Goal: Information Seeking & Learning: Learn about a topic

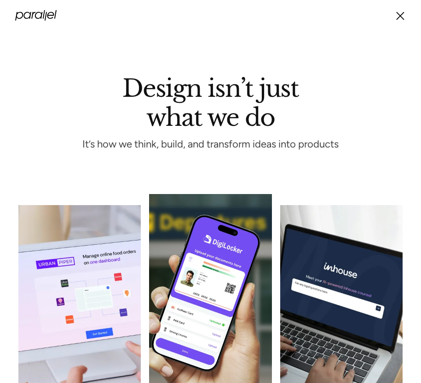
click at [398, 15] on icon "menu" at bounding box center [400, 16] width 11 height 16
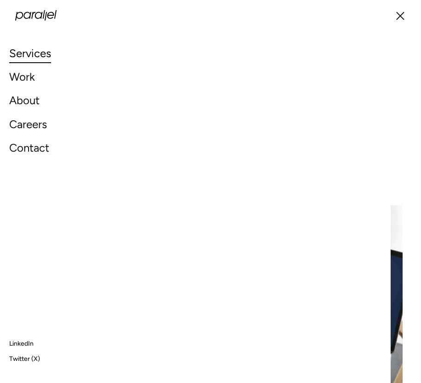
click at [401, 16] on icon "menu" at bounding box center [400, 16] width 11 height 16
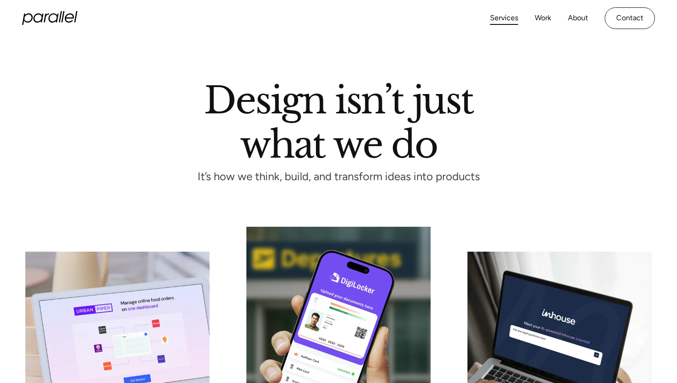
click at [50, 15] on icon "home" at bounding box center [53, 17] width 10 height 9
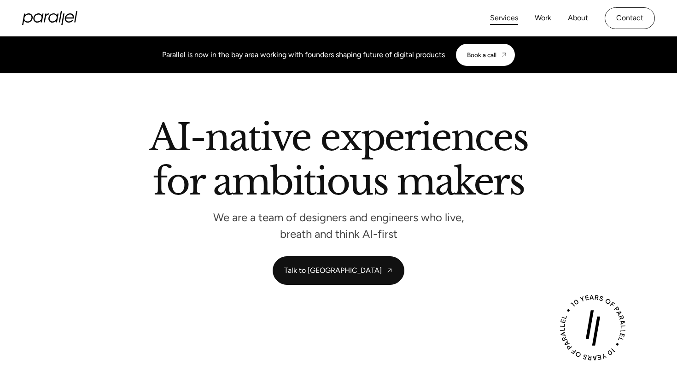
click at [496, 19] on link "Services" at bounding box center [504, 18] width 28 height 13
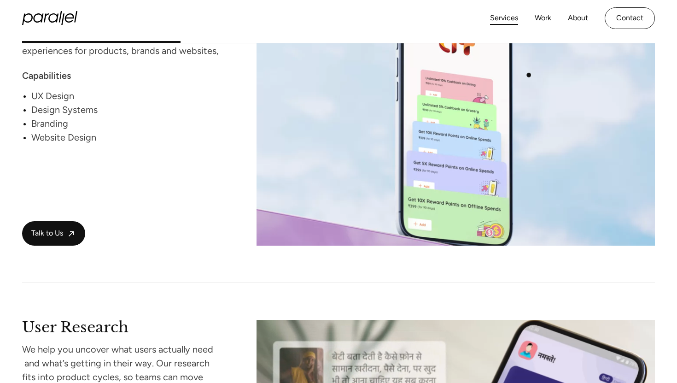
scroll to position [933, 0]
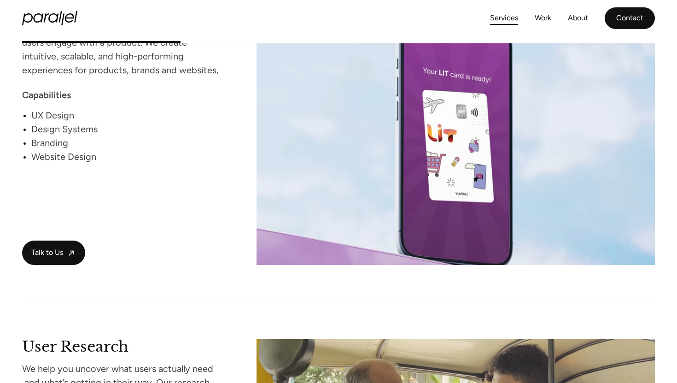
click at [625, 22] on link "Contact" at bounding box center [629, 18] width 50 height 22
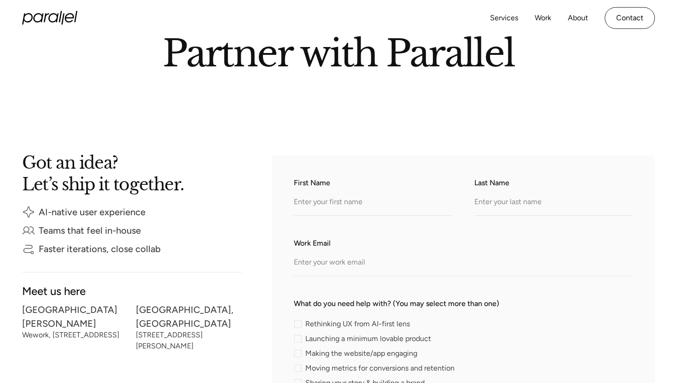
scroll to position [73, 0]
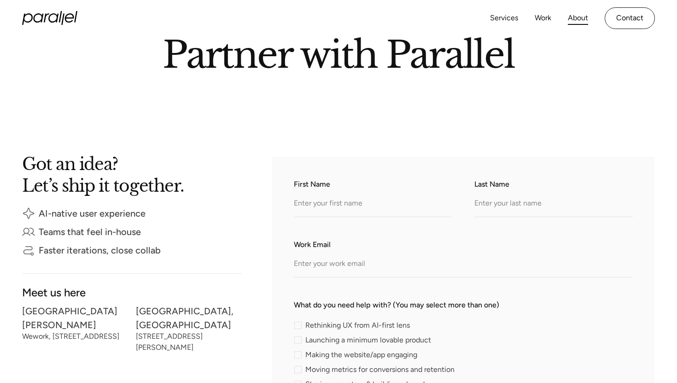
click at [581, 17] on link "About" at bounding box center [578, 18] width 20 height 13
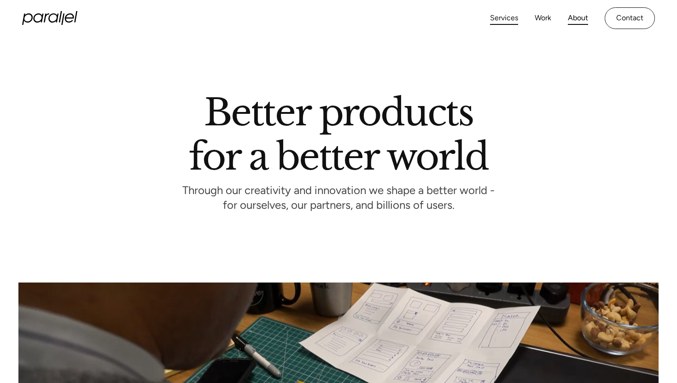
click at [511, 20] on link "Services" at bounding box center [504, 18] width 28 height 13
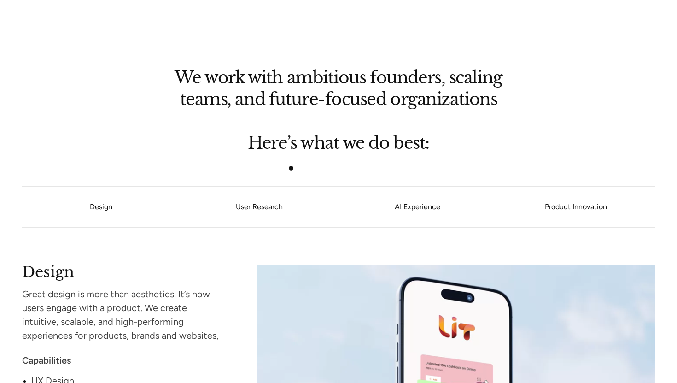
scroll to position [658, 0]
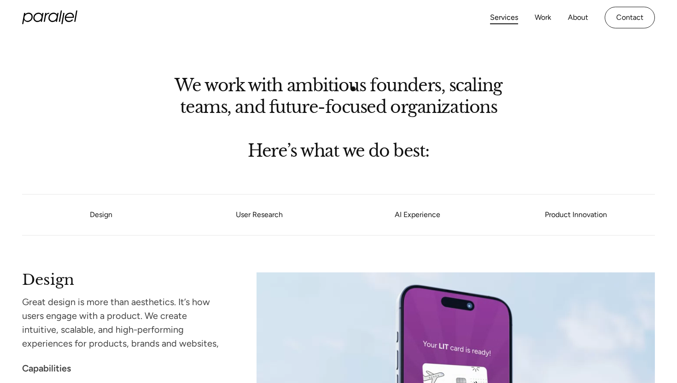
click at [353, 88] on h2 "We work with ambitious founders, scaling teams, and future-focused organizations" at bounding box center [338, 95] width 359 height 35
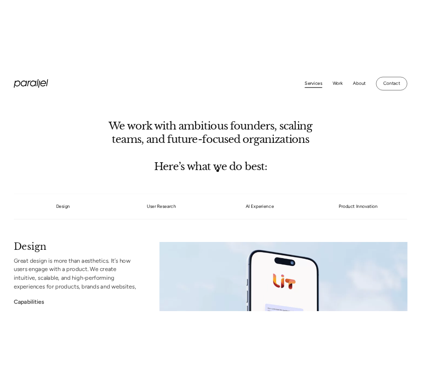
scroll to position [598, 0]
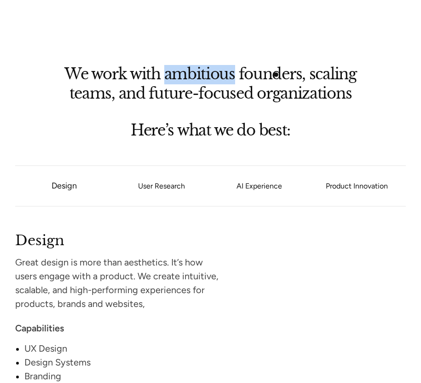
click at [276, 75] on h2 "We work with ambitious founders, scaling teams, and future-focused organizations" at bounding box center [211, 83] width 318 height 32
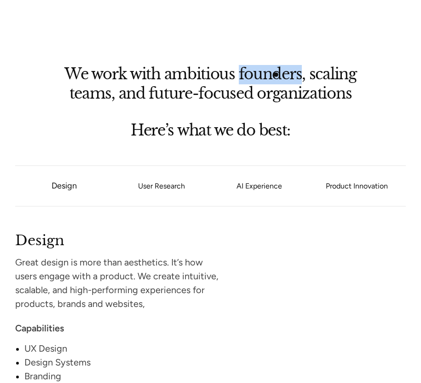
click at [276, 75] on h2 "We work with ambitious founders, scaling teams, and future-focused organizations" at bounding box center [211, 83] width 318 height 32
click at [187, 128] on h2 "Here’s what we do best:" at bounding box center [211, 129] width 318 height 12
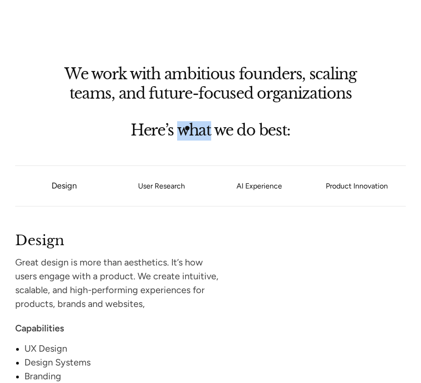
click at [187, 128] on h2 "Here’s what we do best:" at bounding box center [211, 129] width 318 height 12
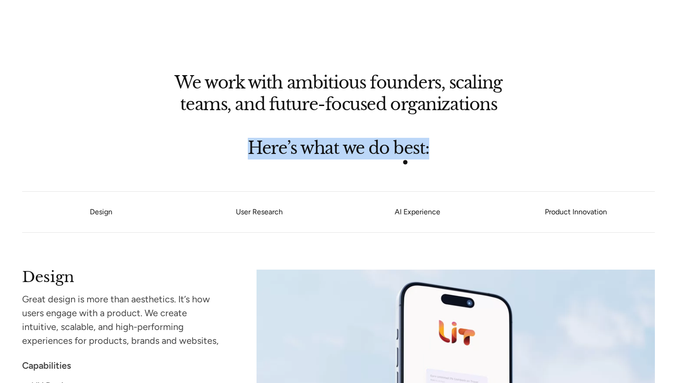
scroll to position [662, 0]
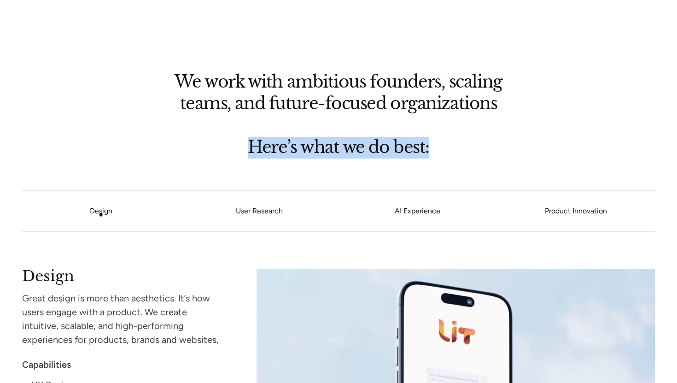
click at [102, 214] on link "Design" at bounding box center [101, 210] width 23 height 9
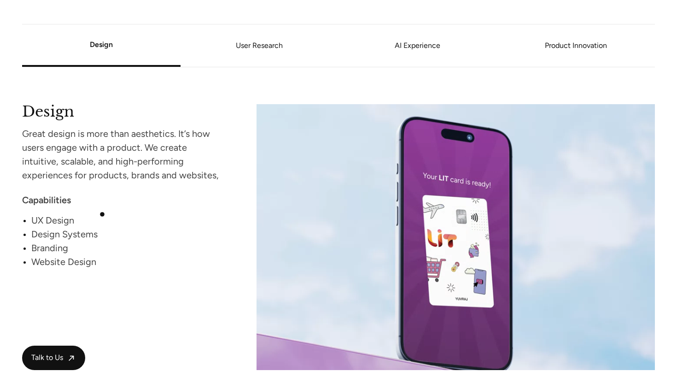
scroll to position [830, 0]
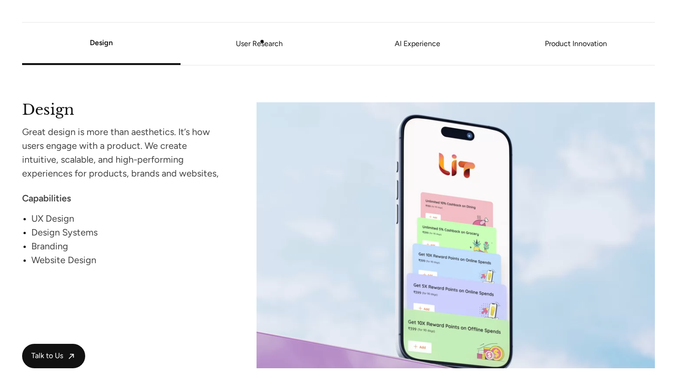
click at [262, 41] on link "User Research" at bounding box center [259, 44] width 158 height 6
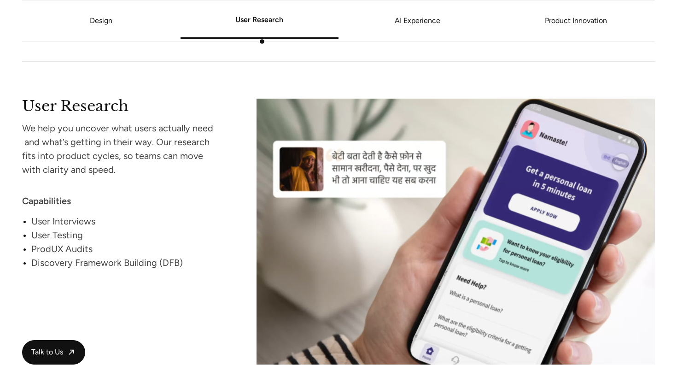
scroll to position [1171, 0]
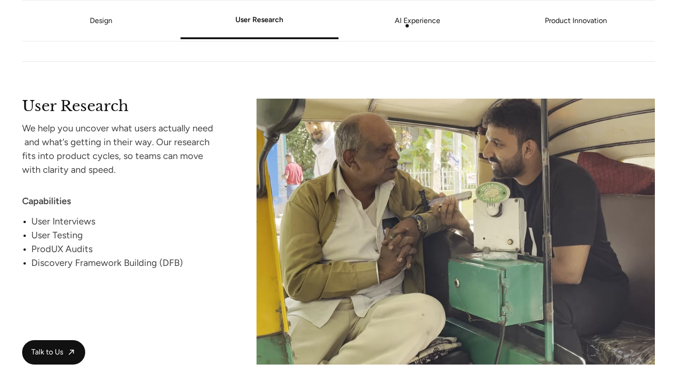
click at [409, 23] on link "AI Experience" at bounding box center [417, 21] width 158 height 6
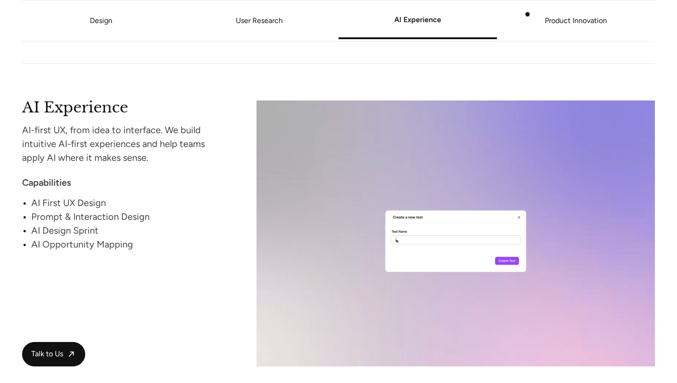
scroll to position [1510, 0]
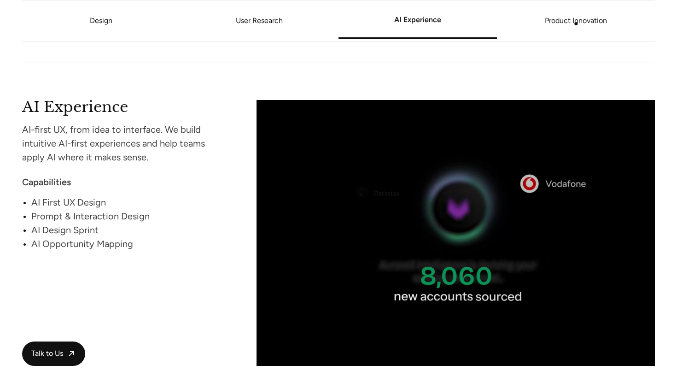
click at [576, 23] on link "Product Innovation" at bounding box center [576, 21] width 158 height 6
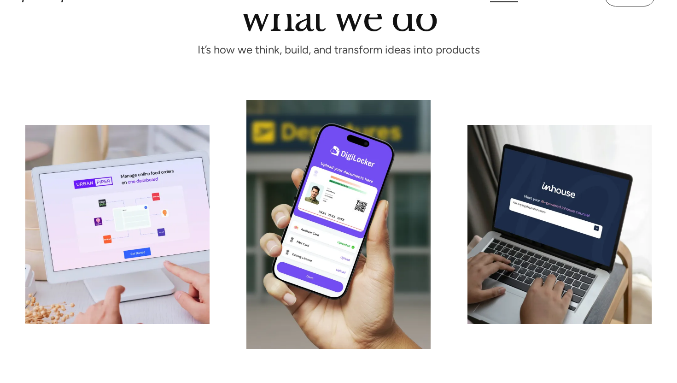
scroll to position [0, 0]
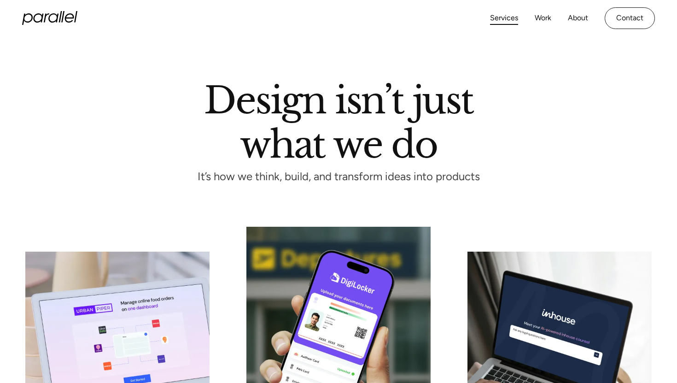
click at [57, 13] on icon "home" at bounding box center [49, 18] width 55 height 14
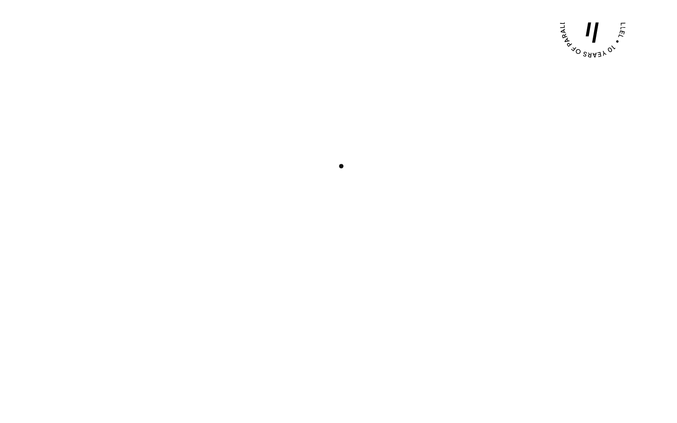
scroll to position [325, 0]
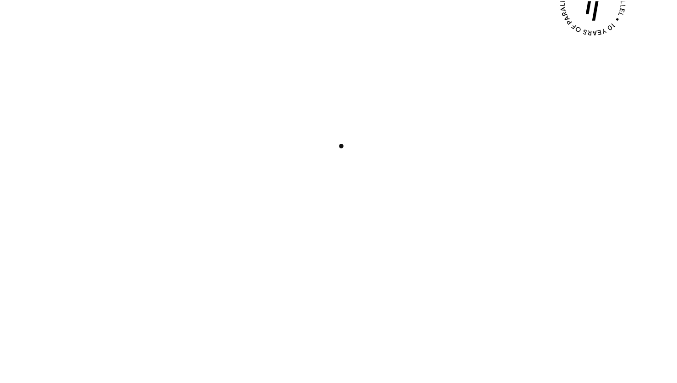
click at [341, 146] on div "Play with Sound" at bounding box center [338, 184] width 633 height 356
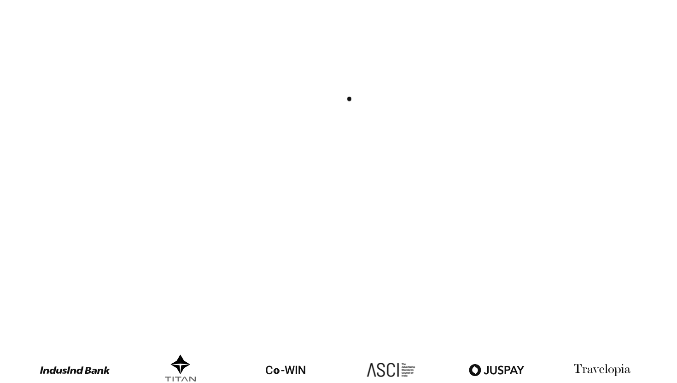
click at [359, 108] on div "Play with Sound" at bounding box center [338, 125] width 633 height 356
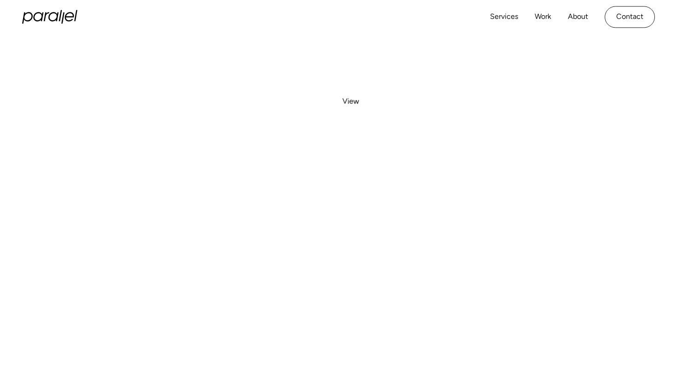
scroll to position [0, 0]
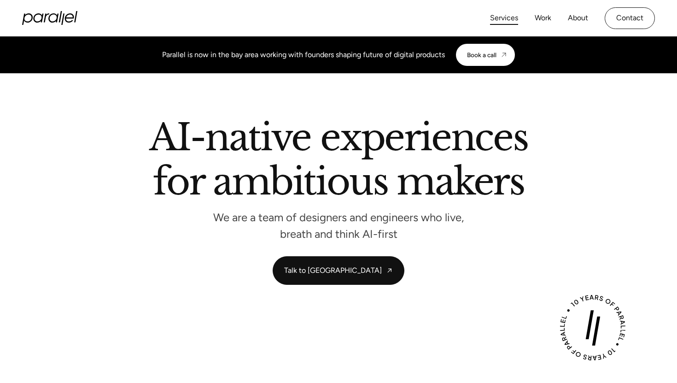
click at [506, 17] on link "Services" at bounding box center [504, 18] width 28 height 13
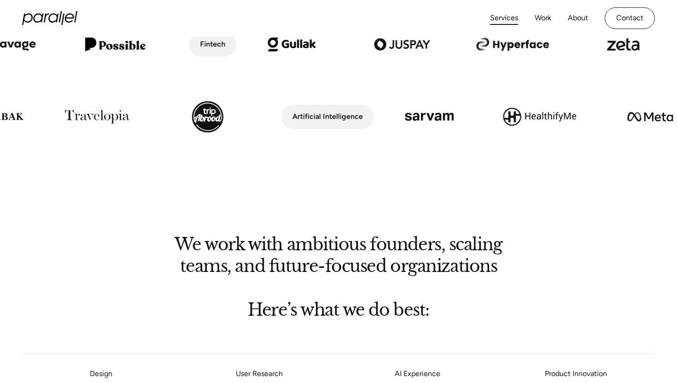
scroll to position [498, 0]
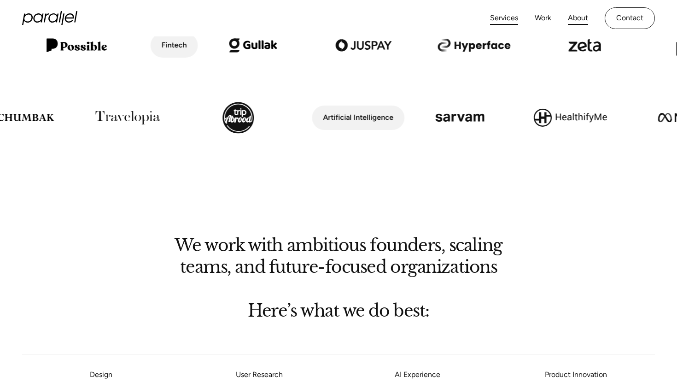
click at [580, 19] on link "About" at bounding box center [578, 18] width 20 height 13
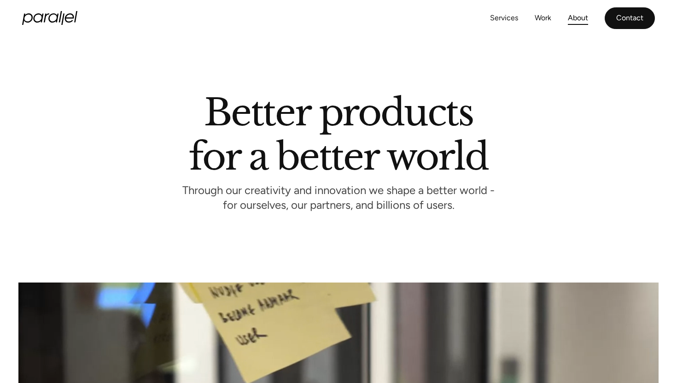
click at [634, 20] on link "Contact" at bounding box center [629, 18] width 50 height 22
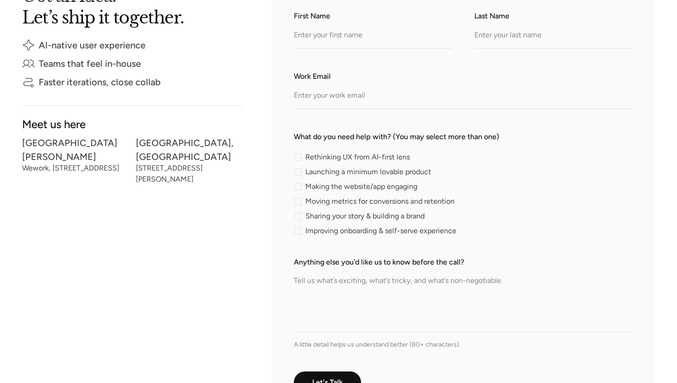
scroll to position [242, 0]
click at [219, 81] on li "Faster iterations, close collab" at bounding box center [132, 81] width 220 height 13
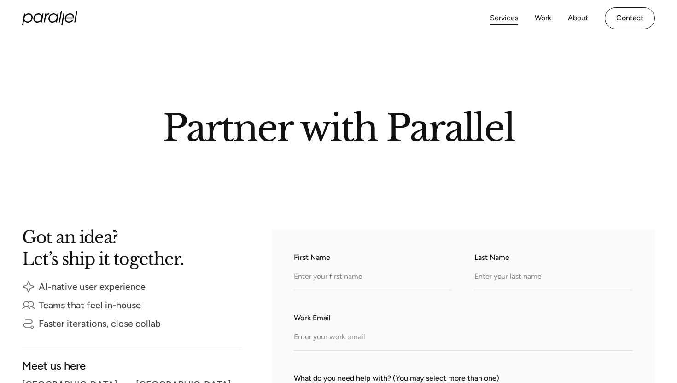
click at [505, 18] on link "Services" at bounding box center [504, 18] width 28 height 13
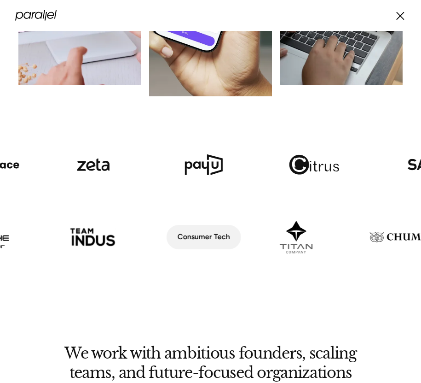
scroll to position [312, 0]
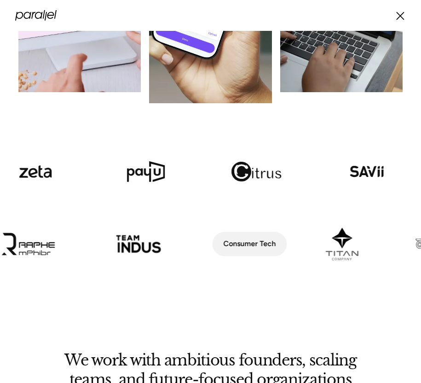
click at [400, 12] on icon "menu" at bounding box center [400, 16] width 11 height 16
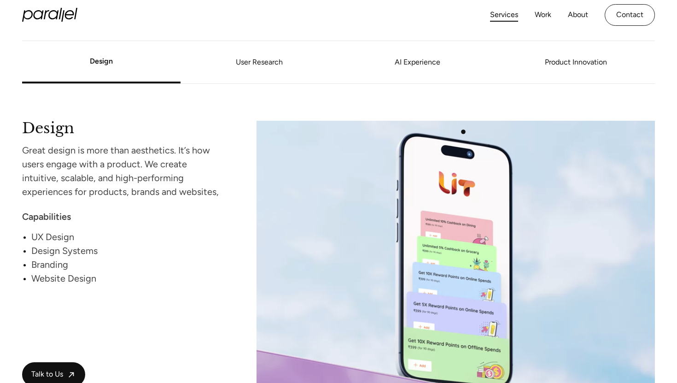
scroll to position [811, 0]
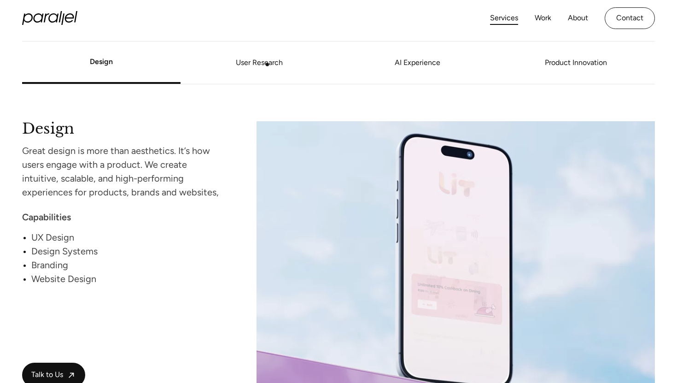
click at [267, 64] on link "User Research" at bounding box center [259, 63] width 158 height 6
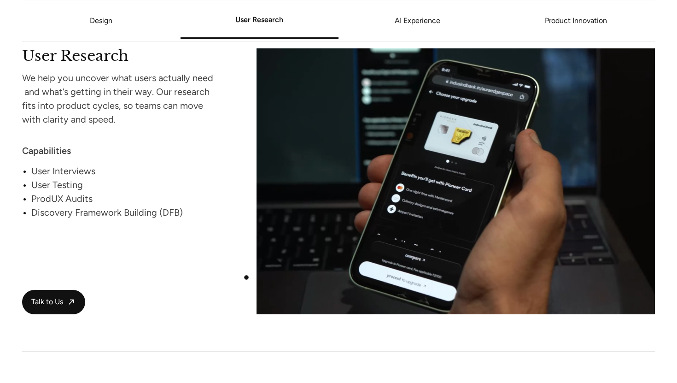
scroll to position [1231, 0]
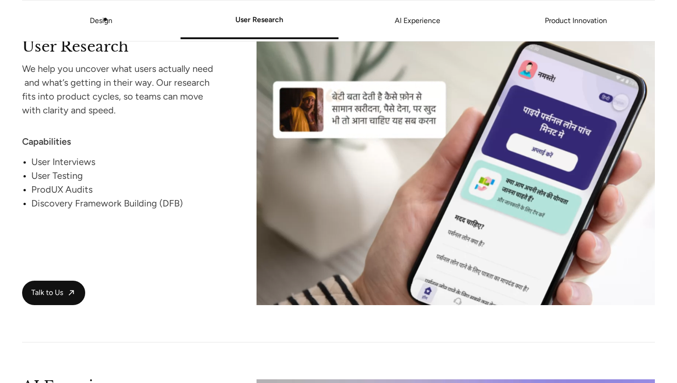
click at [105, 20] on link "Design" at bounding box center [101, 20] width 23 height 9
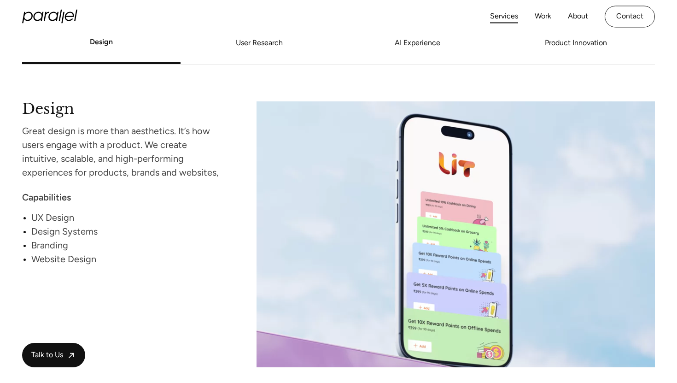
scroll to position [830, 0]
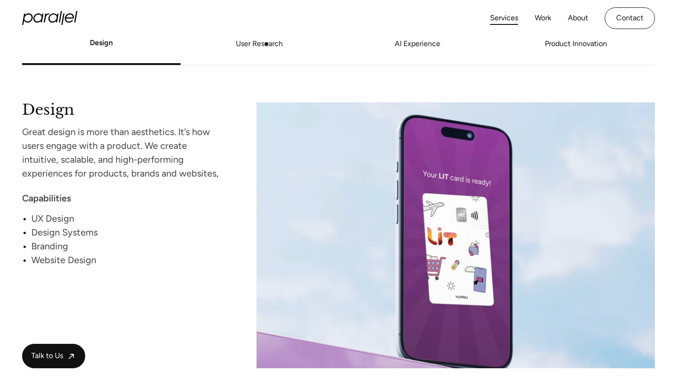
click at [267, 44] on link "User Research" at bounding box center [259, 44] width 158 height 6
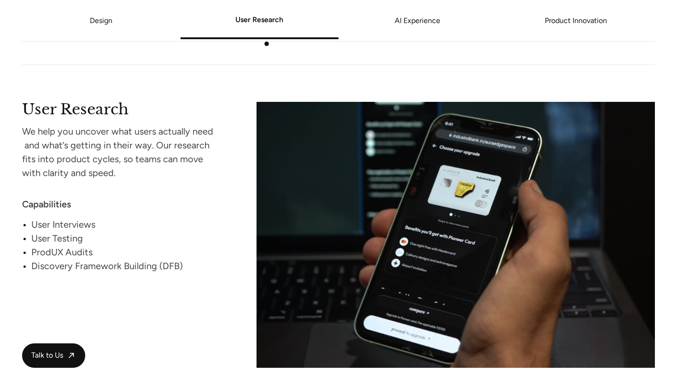
scroll to position [1171, 0]
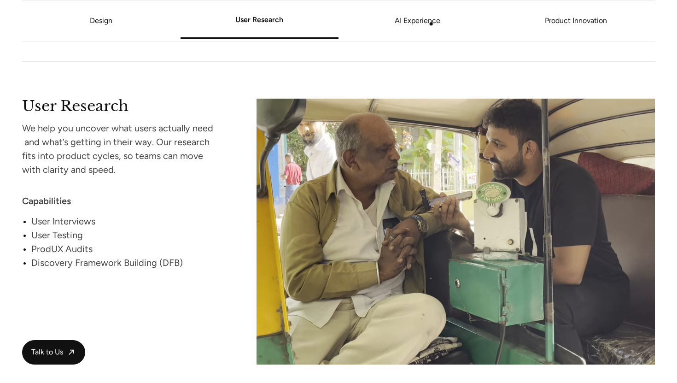
click at [431, 23] on link "AI Experience" at bounding box center [417, 21] width 158 height 6
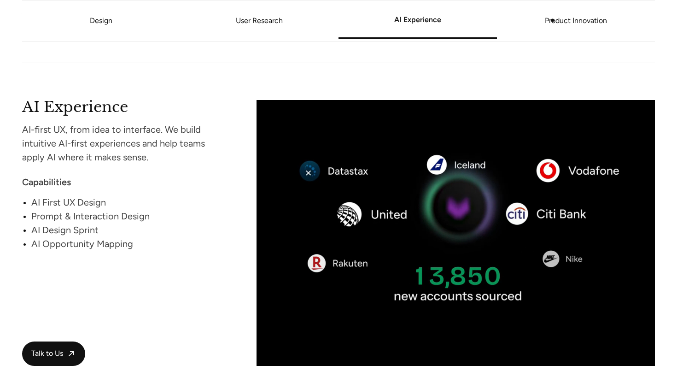
click at [552, 20] on link "Product Innovation" at bounding box center [576, 21] width 158 height 6
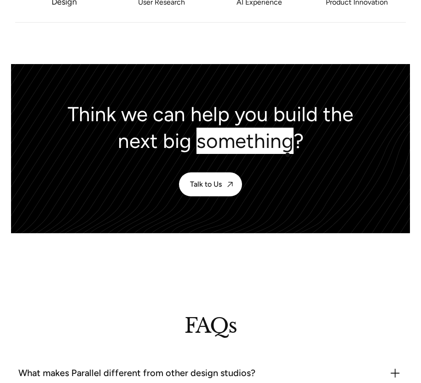
scroll to position [3100, 0]
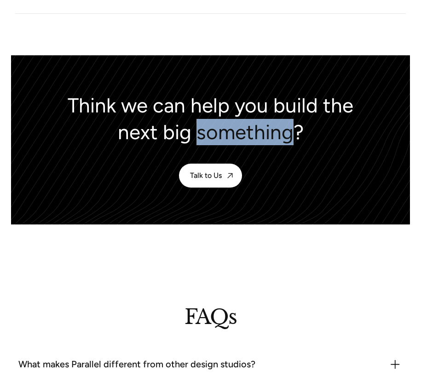
click at [262, 109] on div "Think we can help you build the next big something?" at bounding box center [211, 118] width 296 height 52
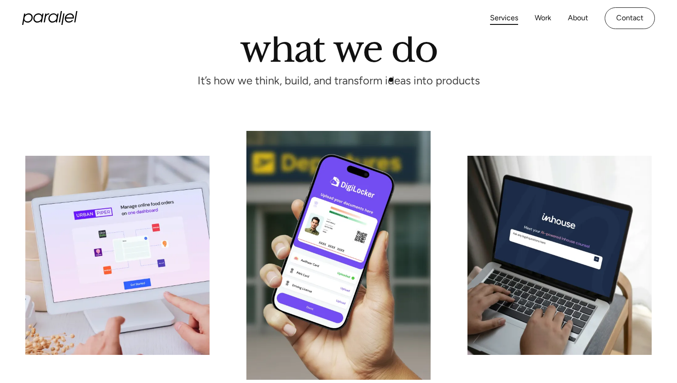
scroll to position [95, 0]
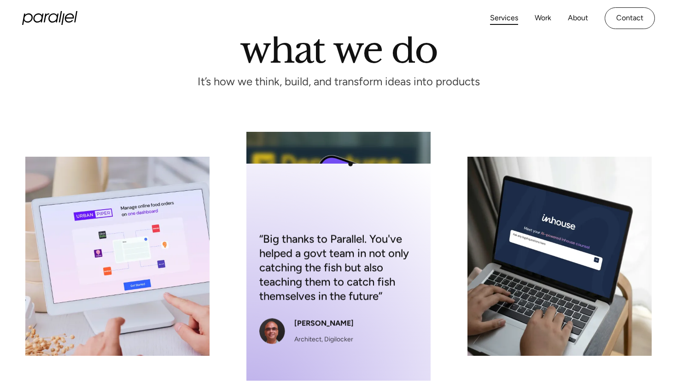
click at [350, 164] on div "“Big thanks to Parallel. You've helped a govt team in not only catching the fis…" at bounding box center [338, 287] width 184 height 249
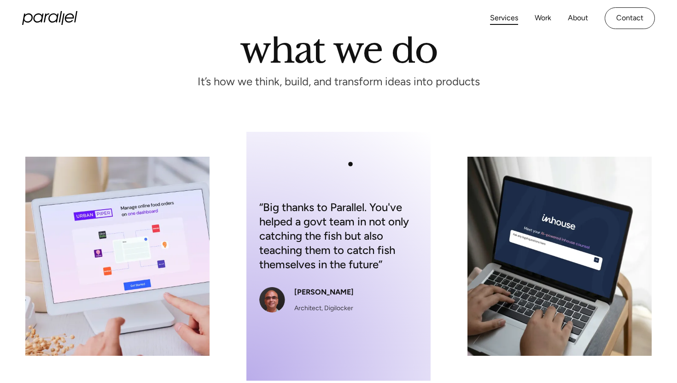
click at [350, 164] on div "“Big thanks to Parallel. You've helped a govt team in not only catching the fis…" at bounding box center [338, 256] width 184 height 249
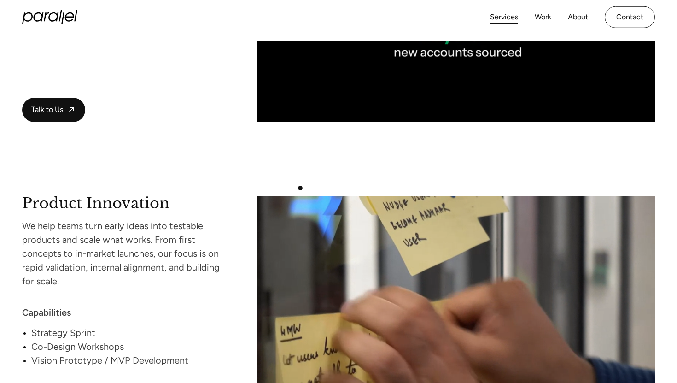
scroll to position [1749, 0]
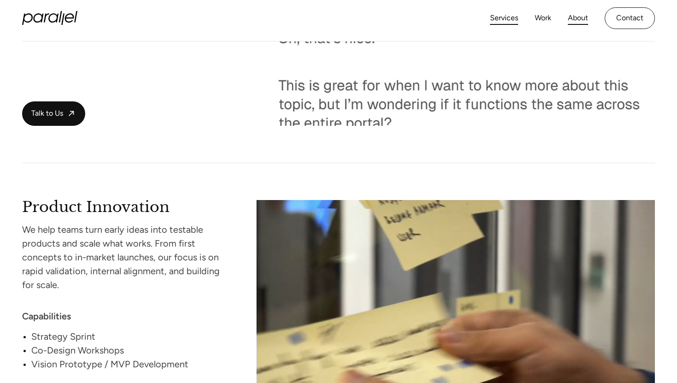
click at [577, 21] on link "About" at bounding box center [578, 18] width 20 height 13
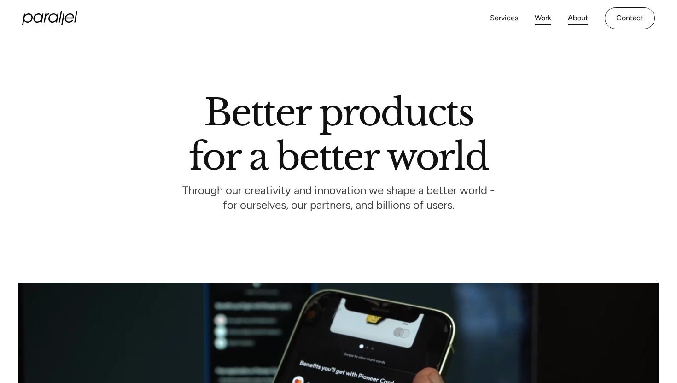
click at [545, 21] on link "Work" at bounding box center [542, 18] width 17 height 13
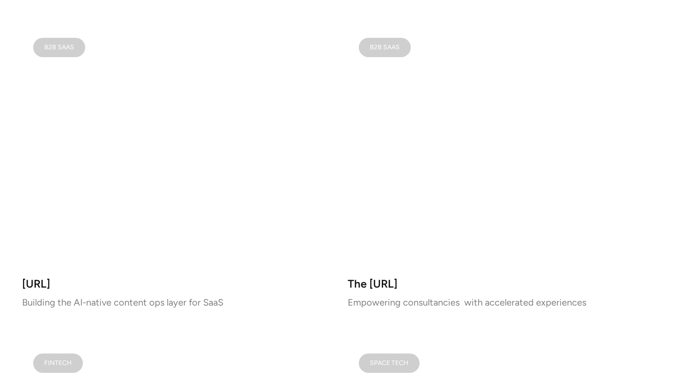
scroll to position [632, 0]
click at [212, 160] on video at bounding box center [175, 145] width 307 height 242
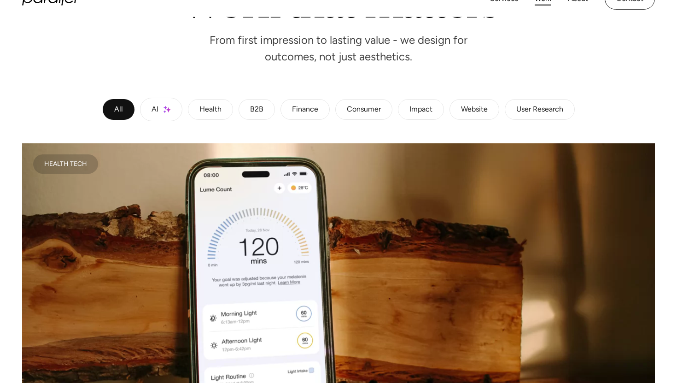
scroll to position [0, 0]
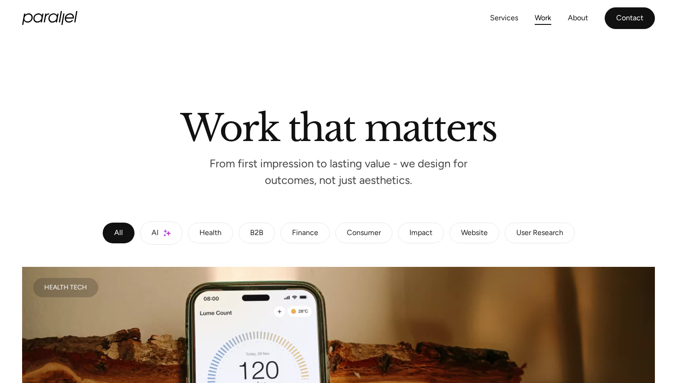
click at [623, 17] on link "Contact" at bounding box center [629, 18] width 50 height 22
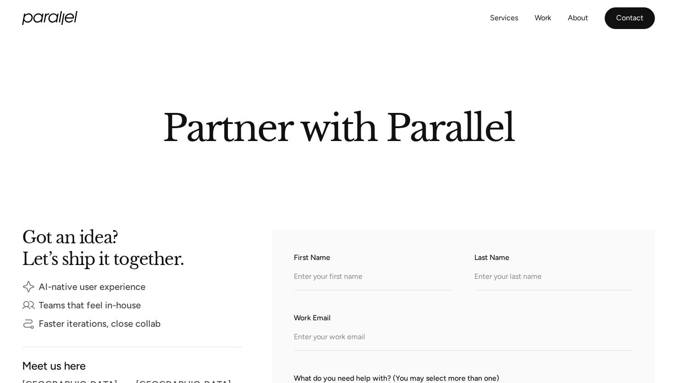
click at [640, 22] on link "Contact" at bounding box center [629, 18] width 50 height 22
click at [587, 23] on link "About" at bounding box center [578, 18] width 20 height 13
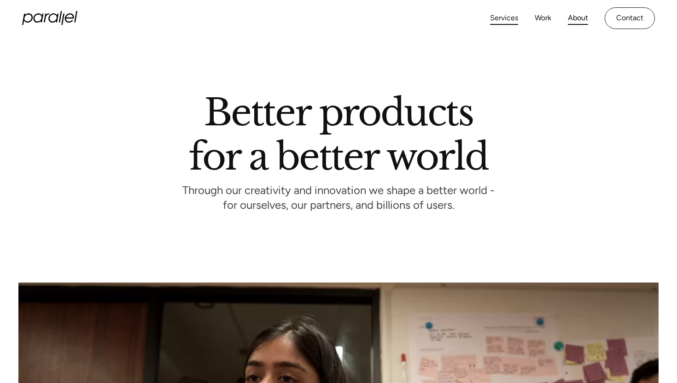
click at [507, 16] on link "Services" at bounding box center [504, 18] width 28 height 13
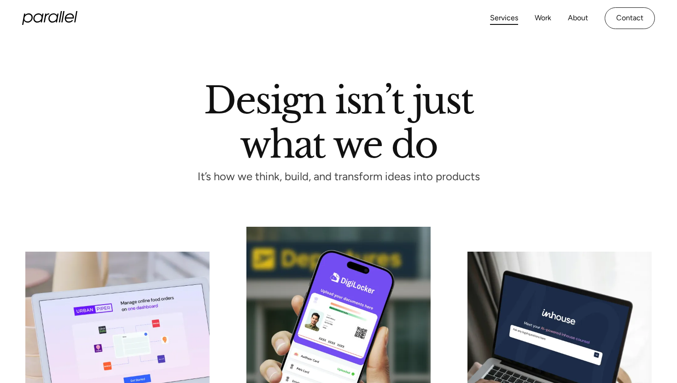
click at [40, 16] on icon "home" at bounding box center [49, 18] width 55 height 14
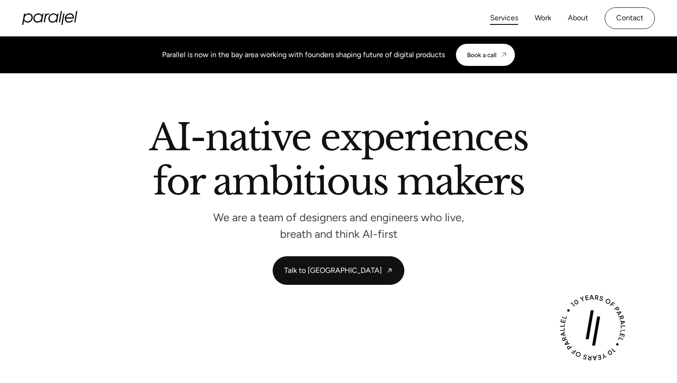
click at [512, 16] on link "Services" at bounding box center [504, 18] width 28 height 13
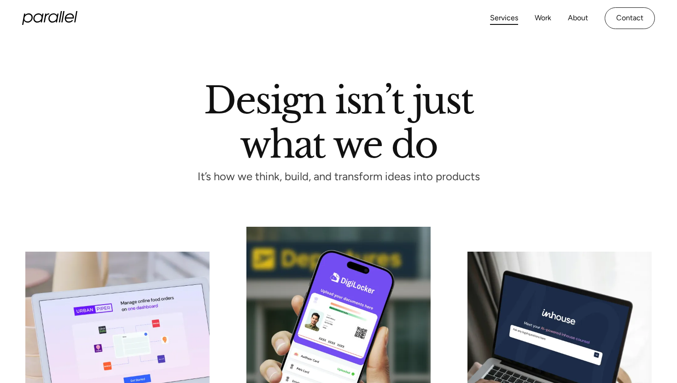
click at [64, 18] on icon "home" at bounding box center [49, 18] width 55 height 14
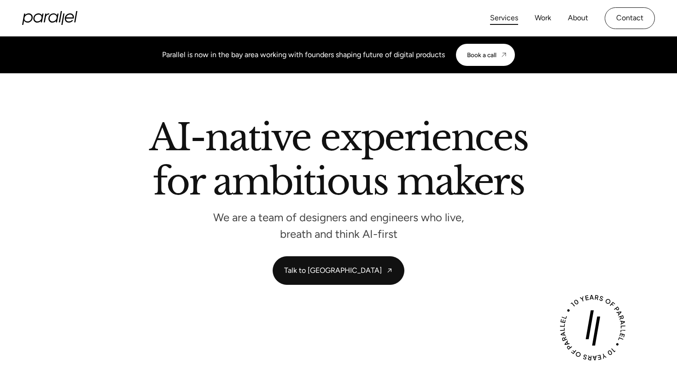
click at [505, 19] on link "Services" at bounding box center [504, 18] width 28 height 13
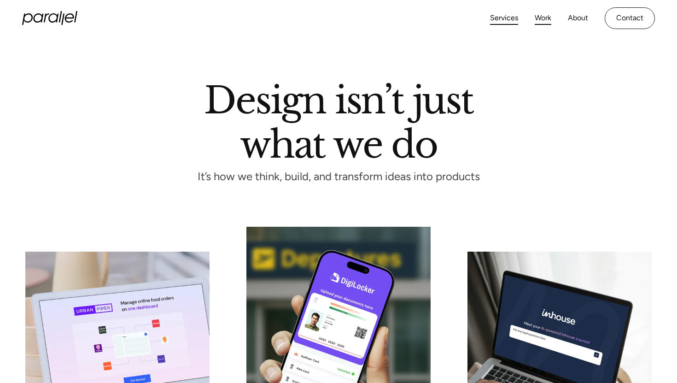
click at [545, 21] on link "Work" at bounding box center [542, 18] width 17 height 13
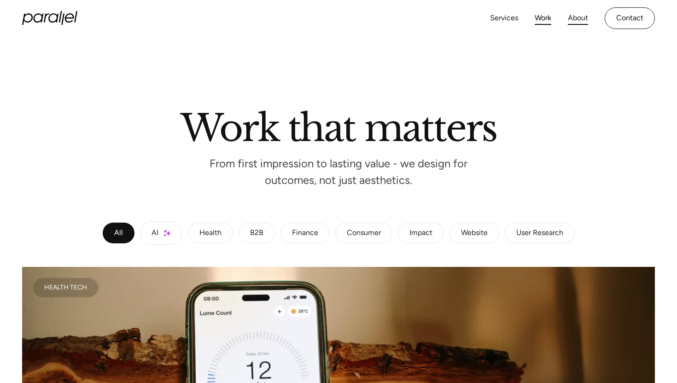
click at [580, 15] on link "About" at bounding box center [578, 18] width 20 height 13
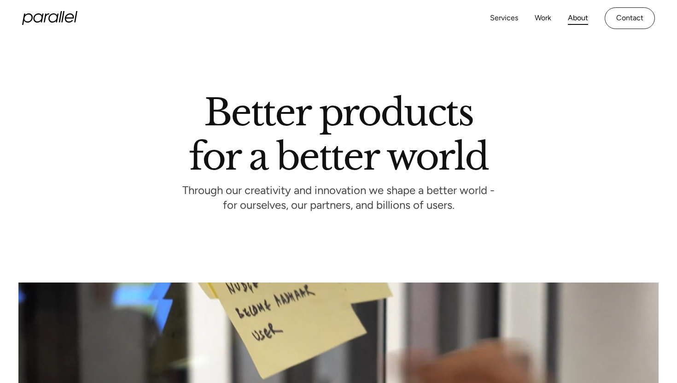
click at [37, 21] on icon "home" at bounding box center [49, 18] width 55 height 14
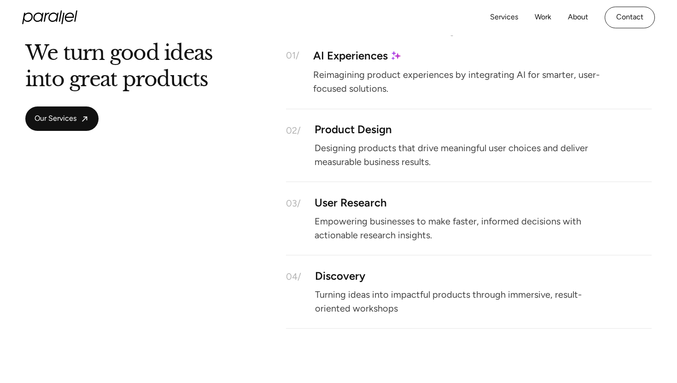
scroll to position [861, 0]
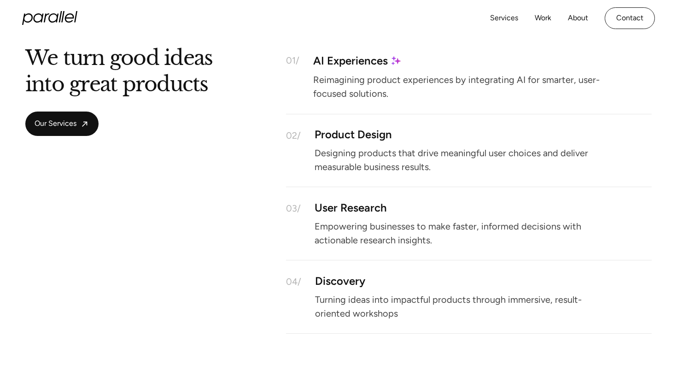
click at [34, 21] on icon "home" at bounding box center [38, 17] width 10 height 9
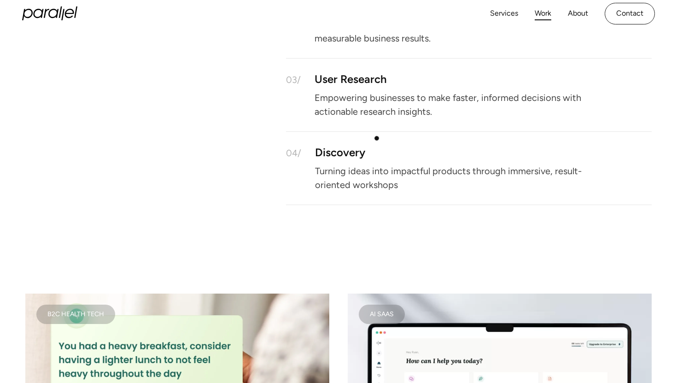
scroll to position [905, 0]
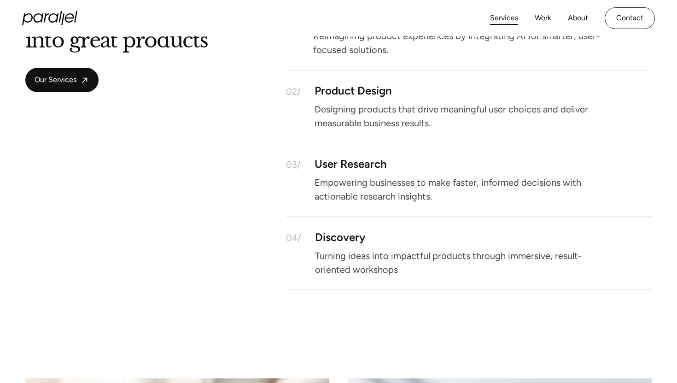
click at [513, 12] on link "Services" at bounding box center [504, 18] width 28 height 13
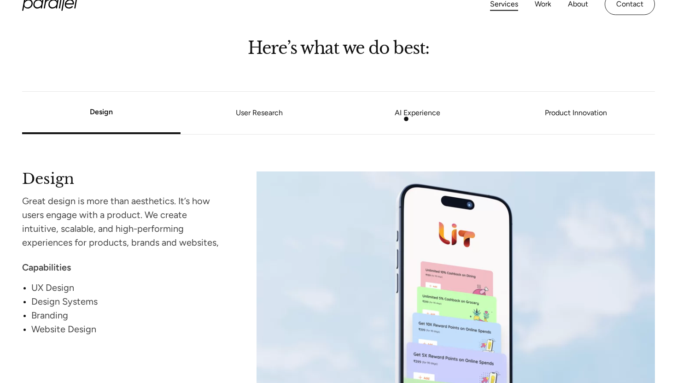
scroll to position [768, 0]
